Goal: Use online tool/utility: Utilize a website feature to perform a specific function

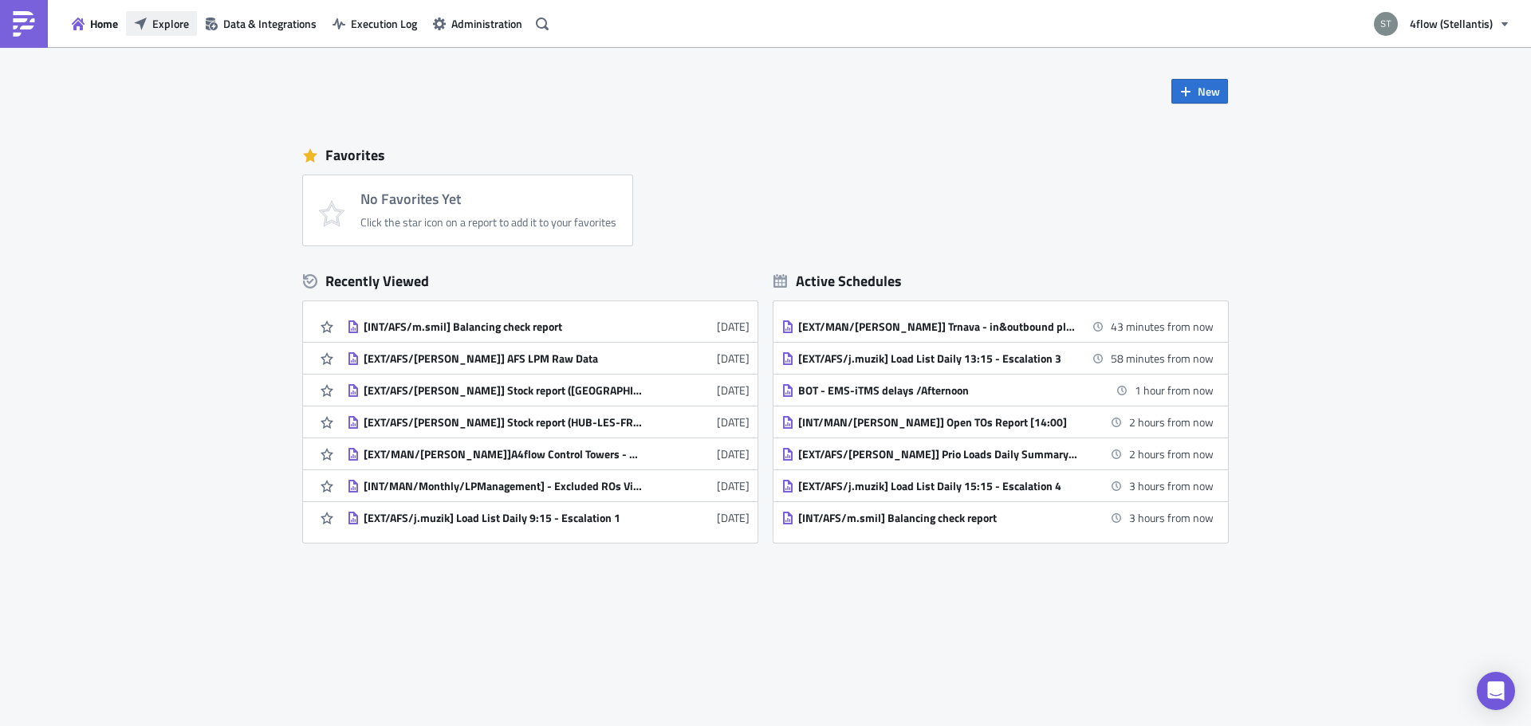
click at [158, 17] on span "Explore" at bounding box center [170, 23] width 37 height 17
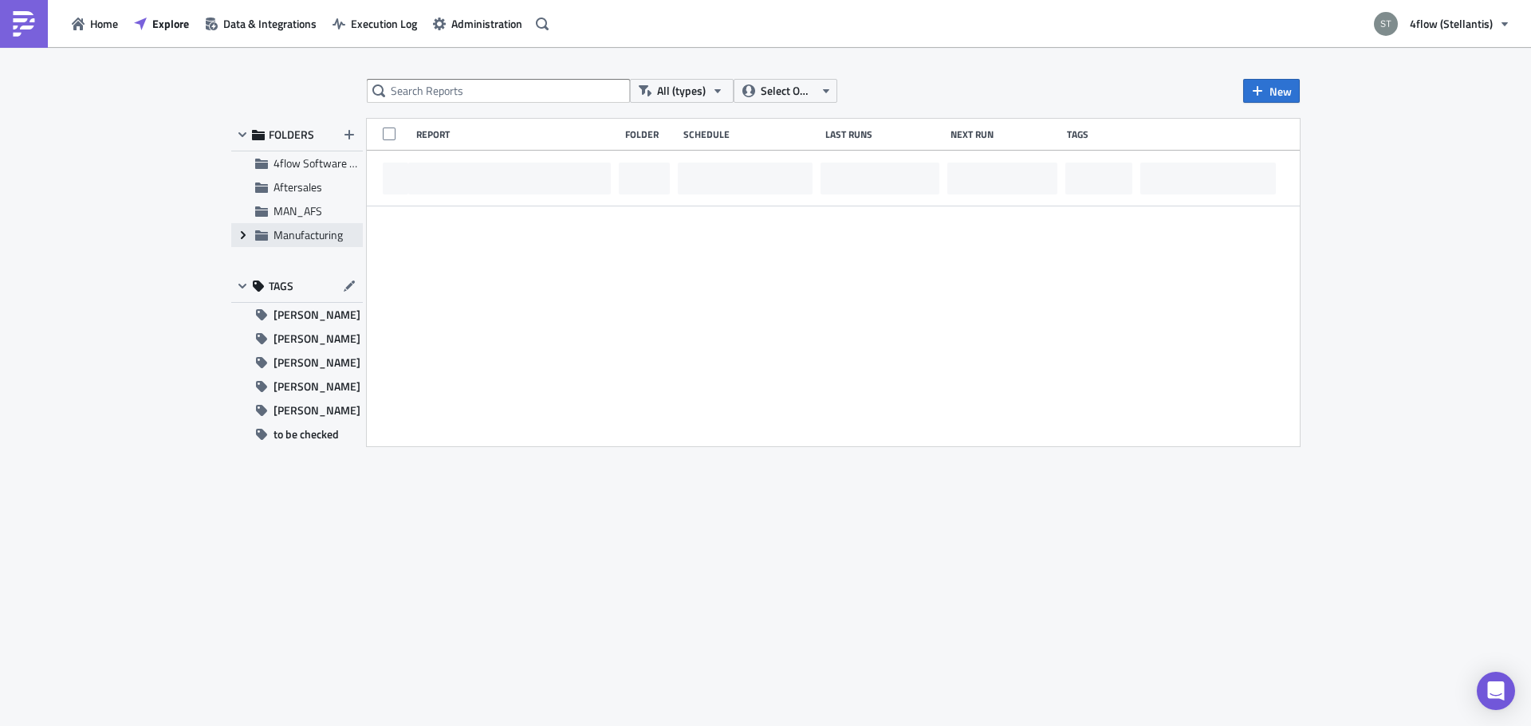
click at [246, 235] on icon "Expand group" at bounding box center [243, 235] width 13 height 13
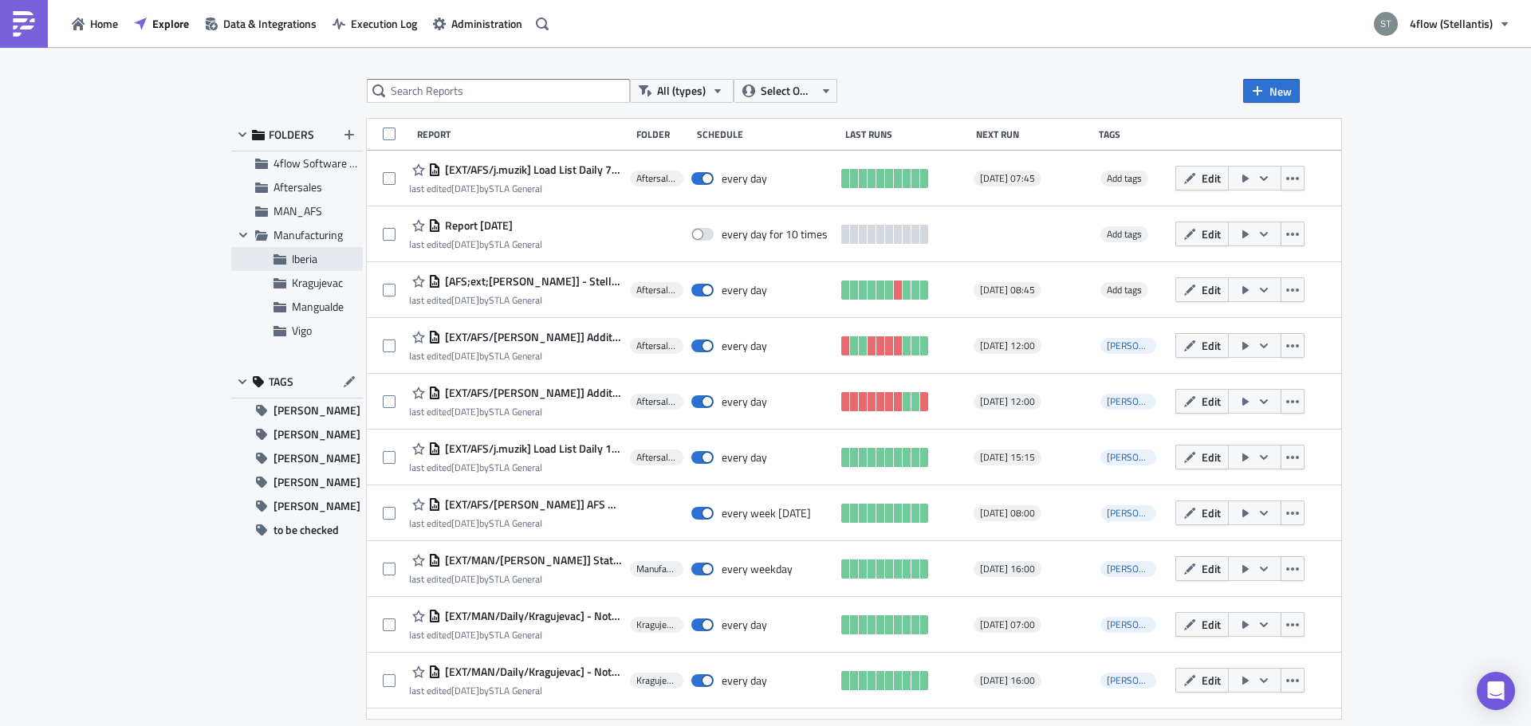
click at [289, 262] on div "Iberia" at bounding box center [297, 259] width 132 height 24
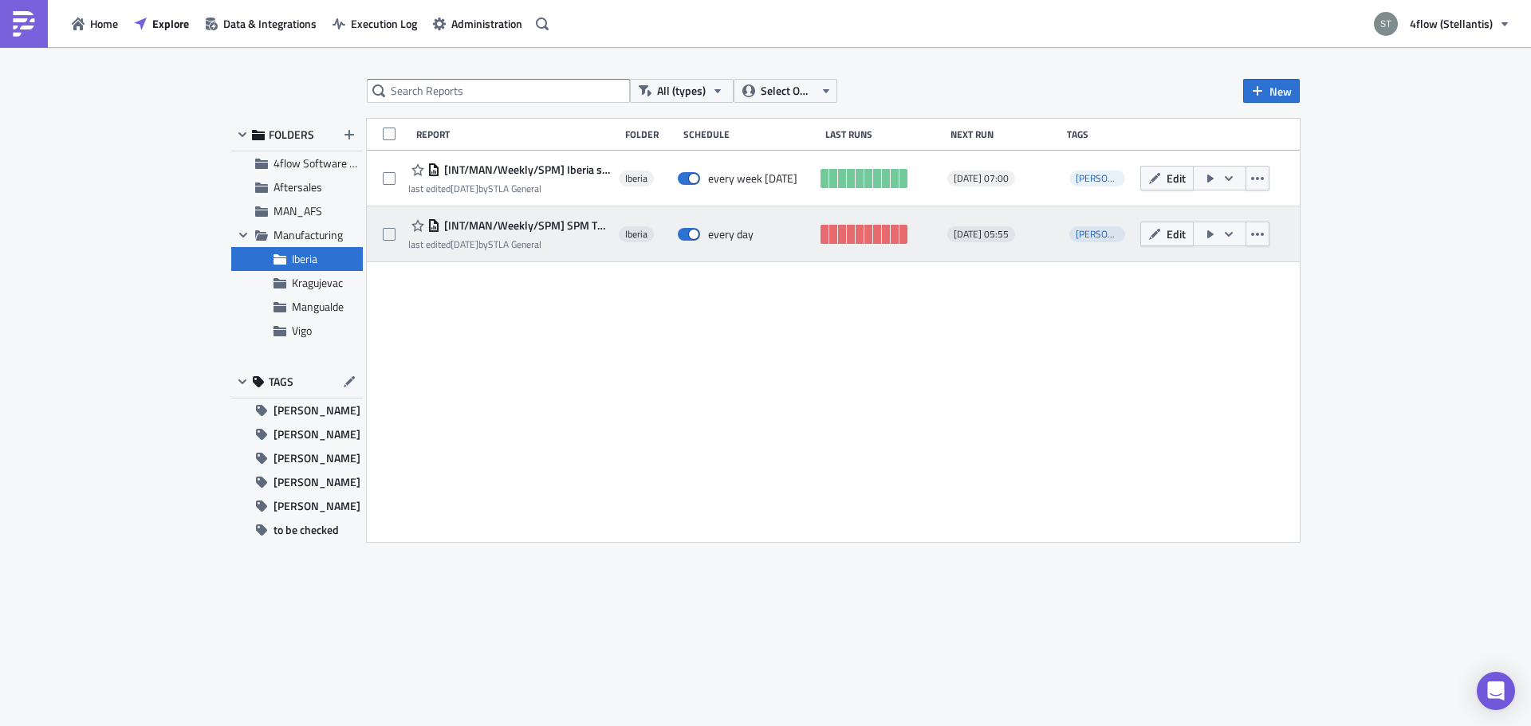
click at [1208, 236] on icon "button" at bounding box center [1210, 234] width 6 height 8
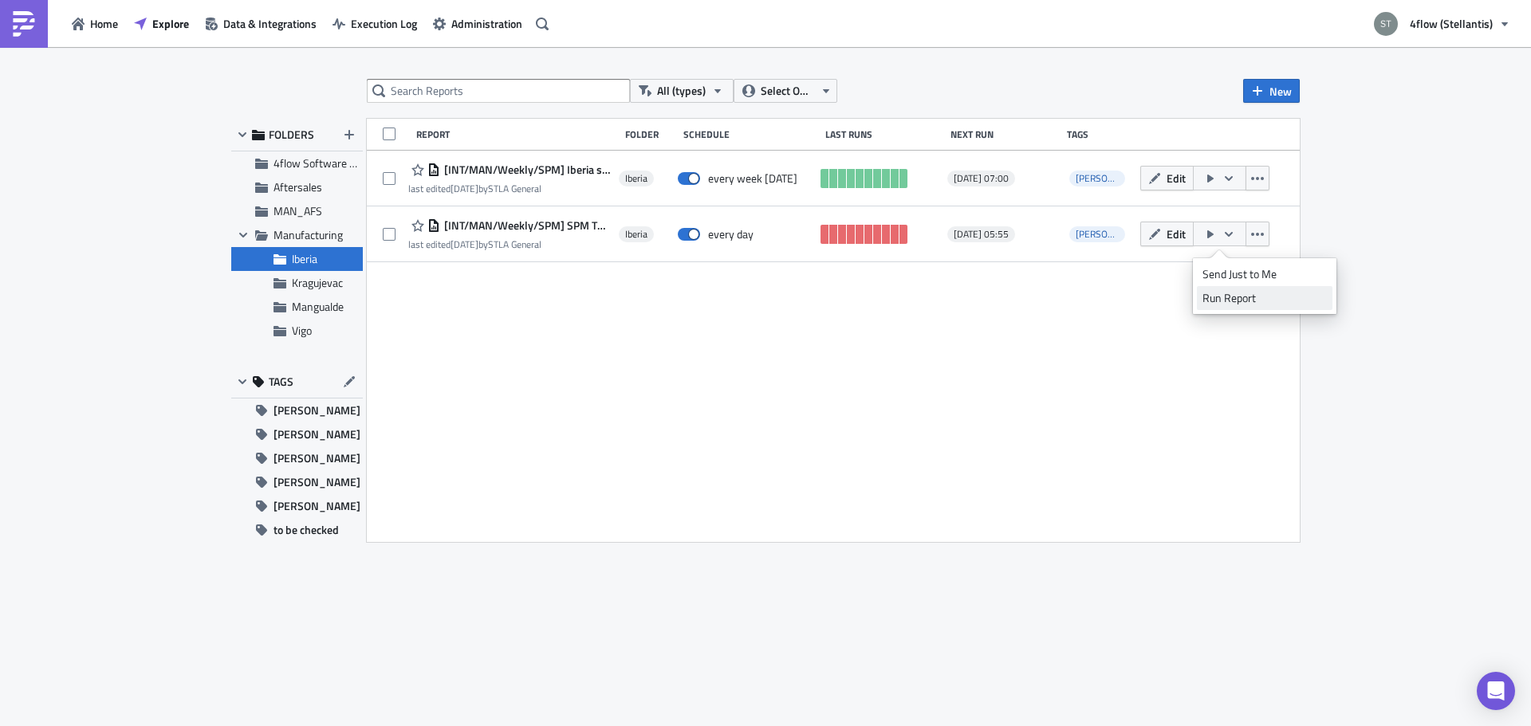
click at [1215, 301] on div "Run Report" at bounding box center [1264, 298] width 124 height 16
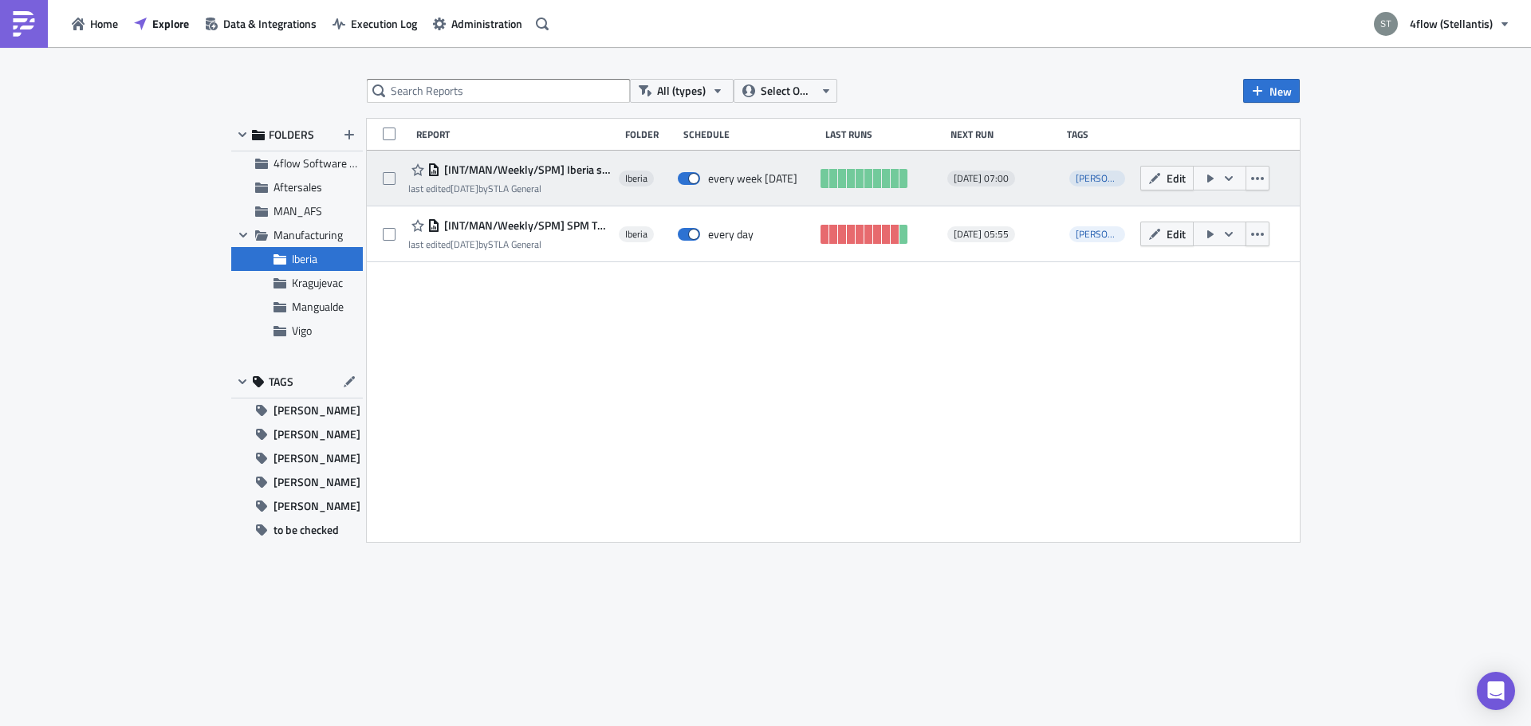
click at [1209, 179] on icon "button" at bounding box center [1210, 179] width 6 height 8
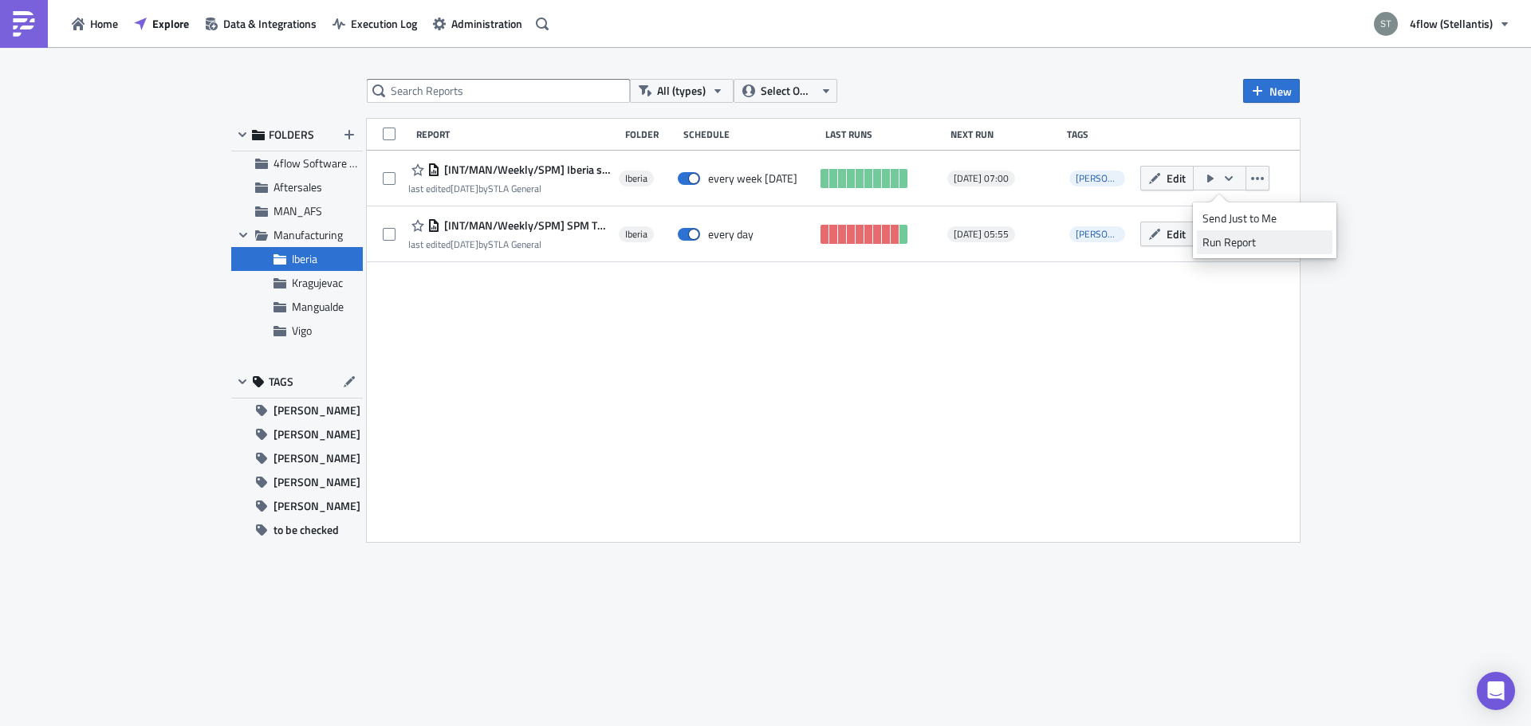
click at [1218, 241] on div "Run Report" at bounding box center [1264, 242] width 124 height 16
click at [292, 328] on span "Vigo" at bounding box center [302, 330] width 20 height 17
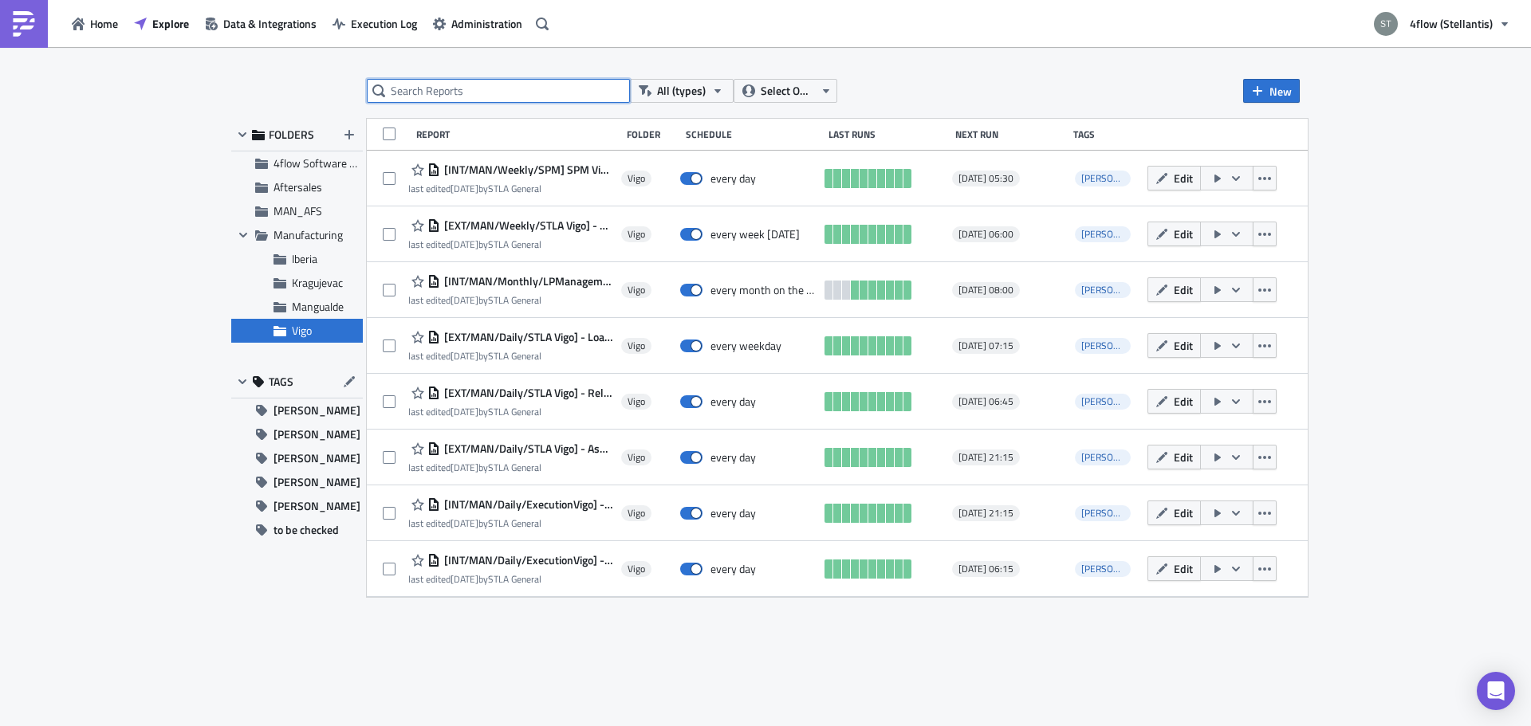
click at [529, 95] on input "text" at bounding box center [498, 91] width 263 height 24
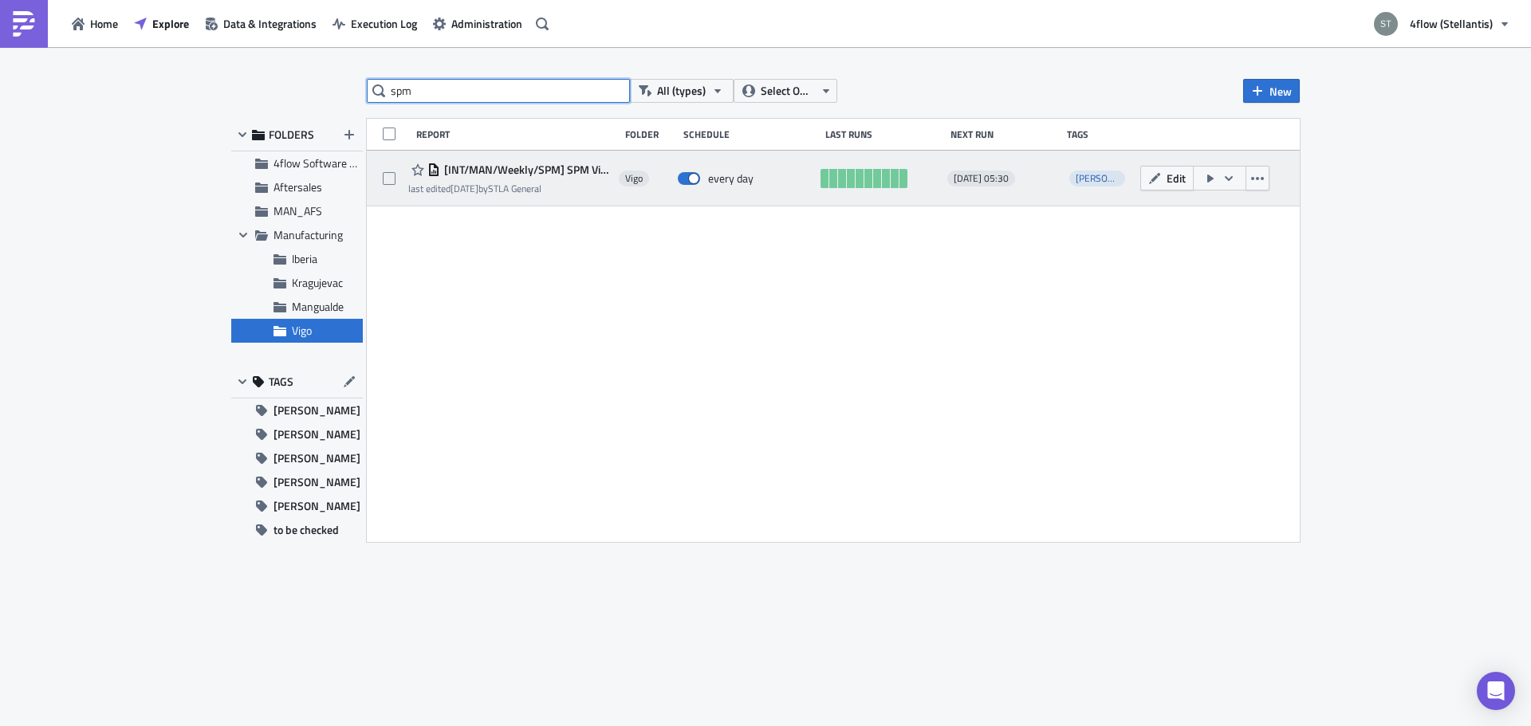
type input "spm"
click at [1206, 176] on icon "button" at bounding box center [1210, 178] width 13 height 13
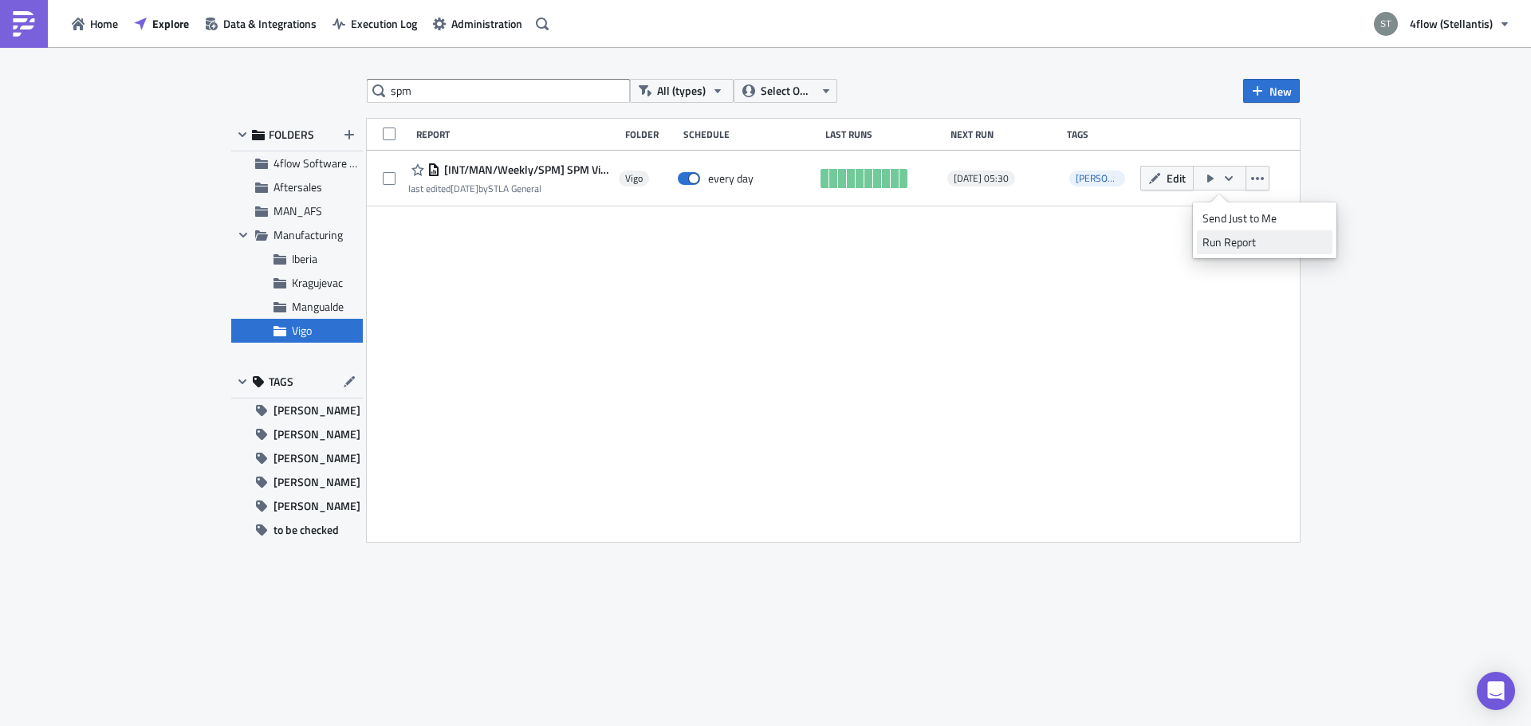
click at [1225, 242] on div "Run Report" at bounding box center [1264, 242] width 124 height 16
